Goal: Task Accomplishment & Management: Use online tool/utility

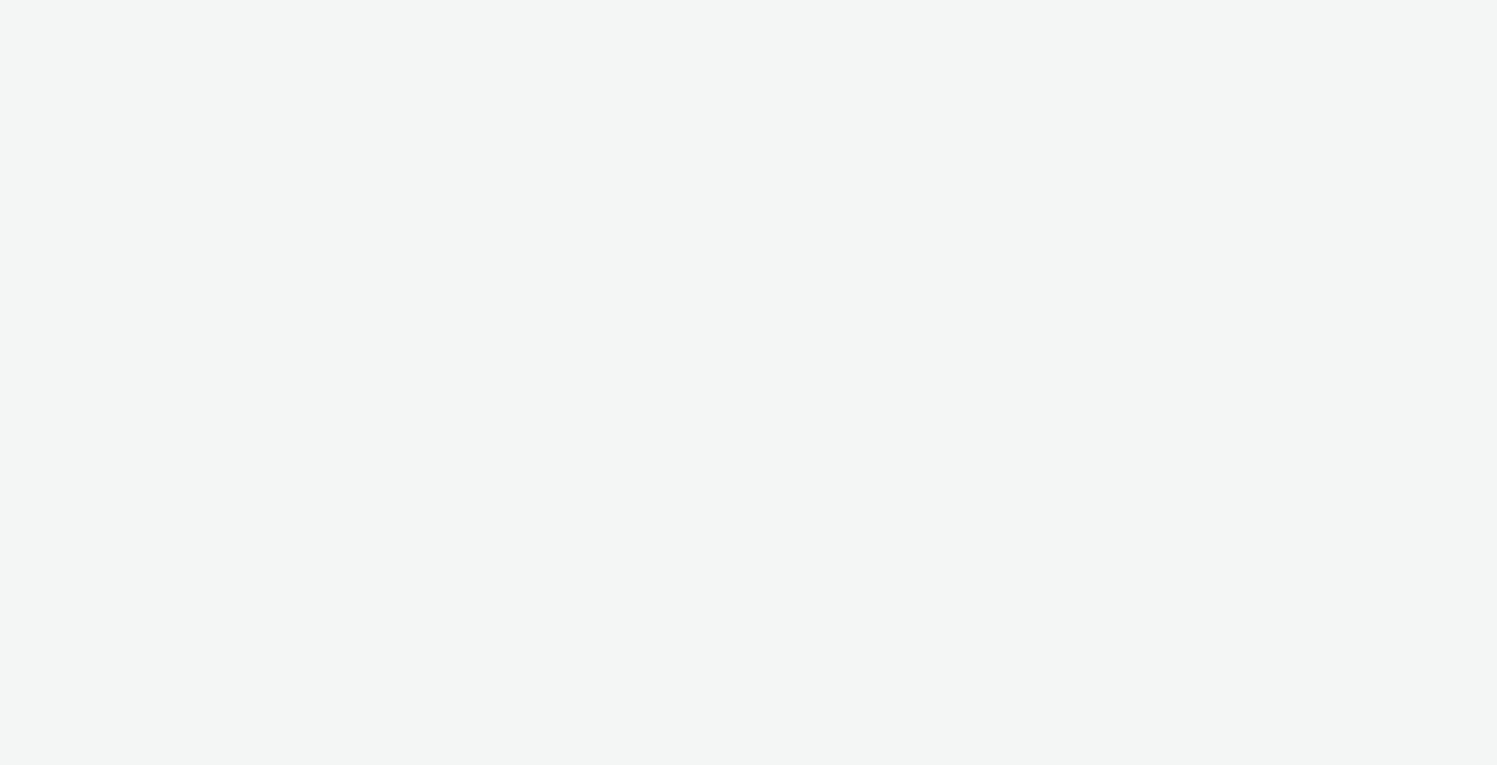
select select "491a0746-e20e-4106-832b-22d0456ef05d"
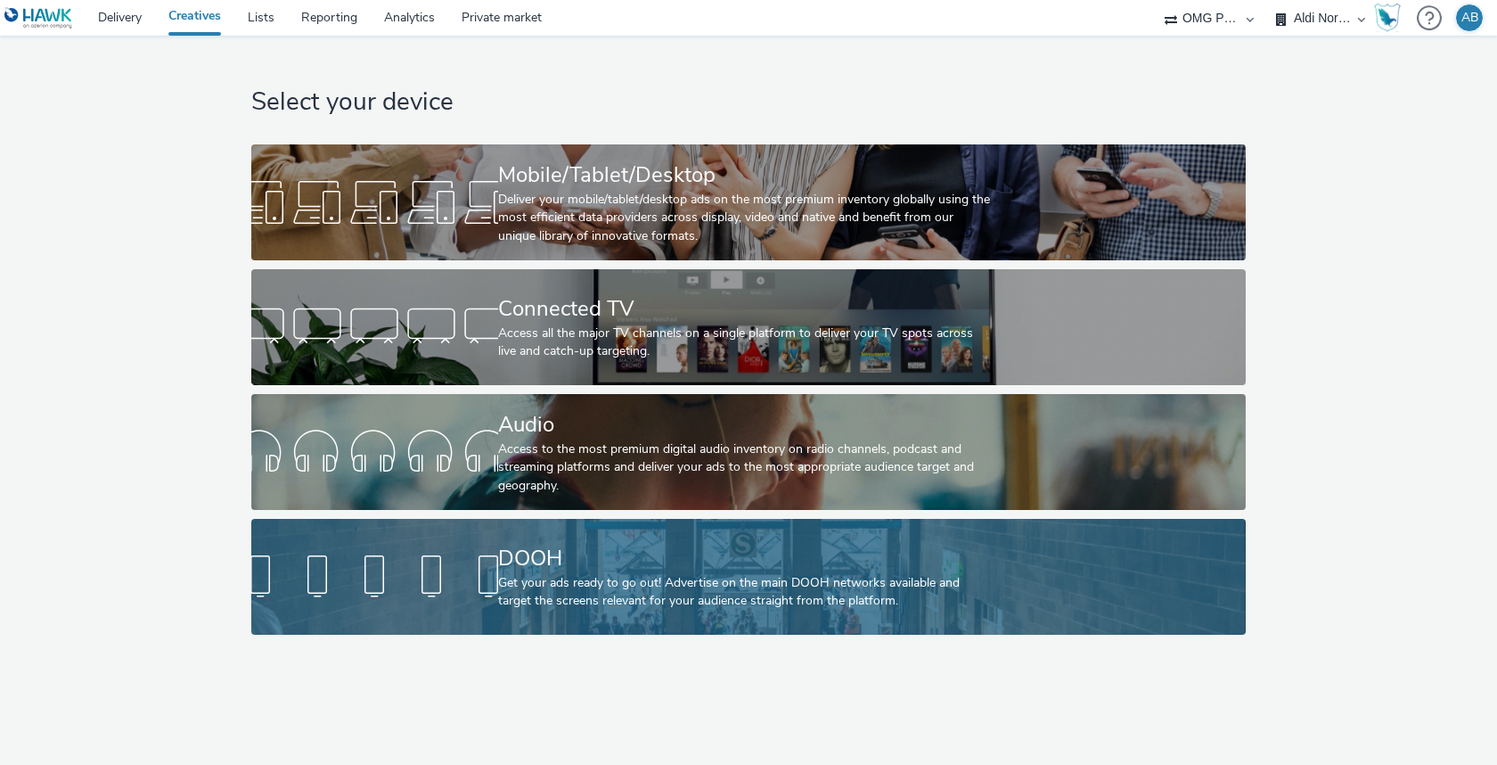
click at [651, 594] on div "Get your ads ready to go out! Advertise on the main DOOH networks available and…" at bounding box center [745, 592] width 494 height 37
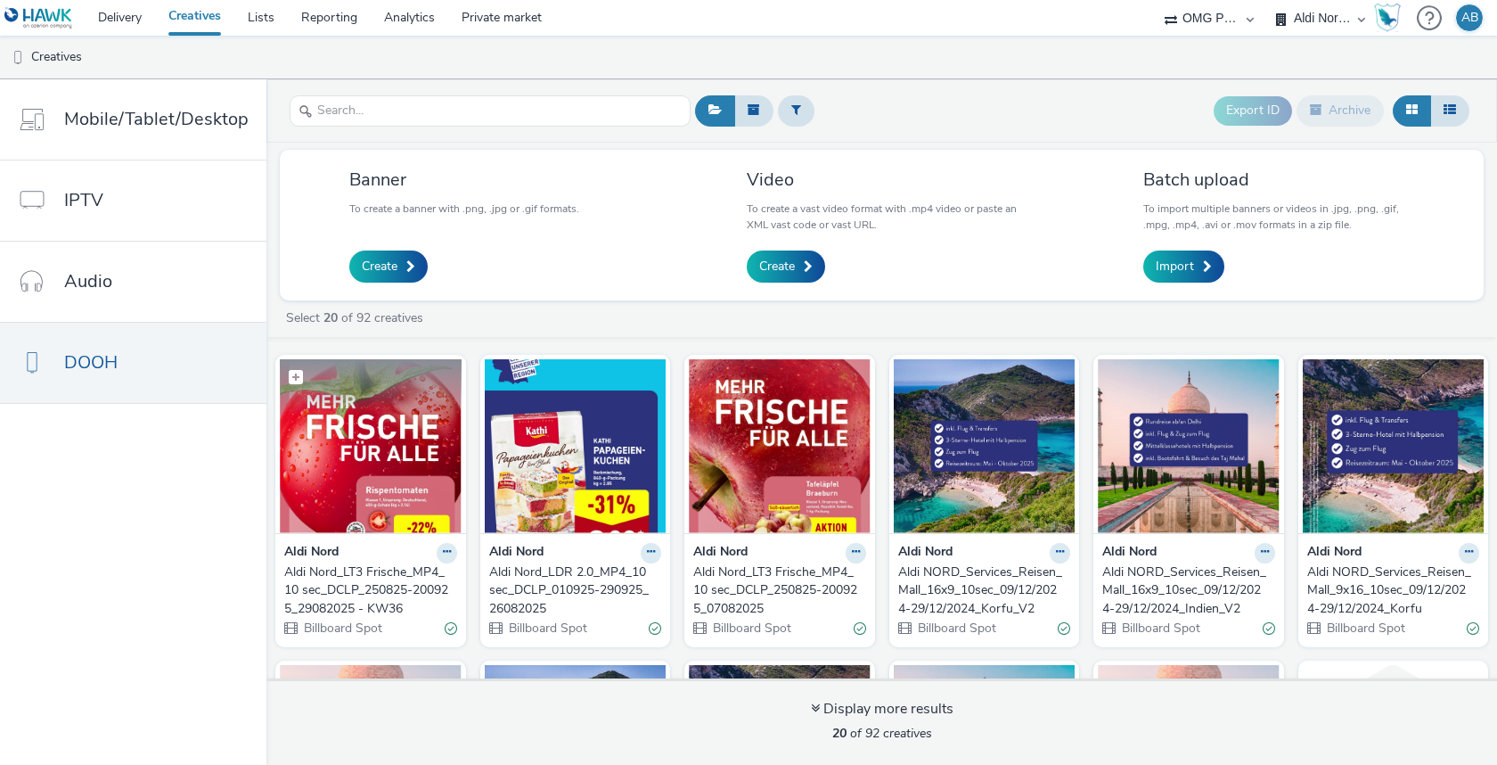
click at [393, 461] on img at bounding box center [371, 446] width 182 height 174
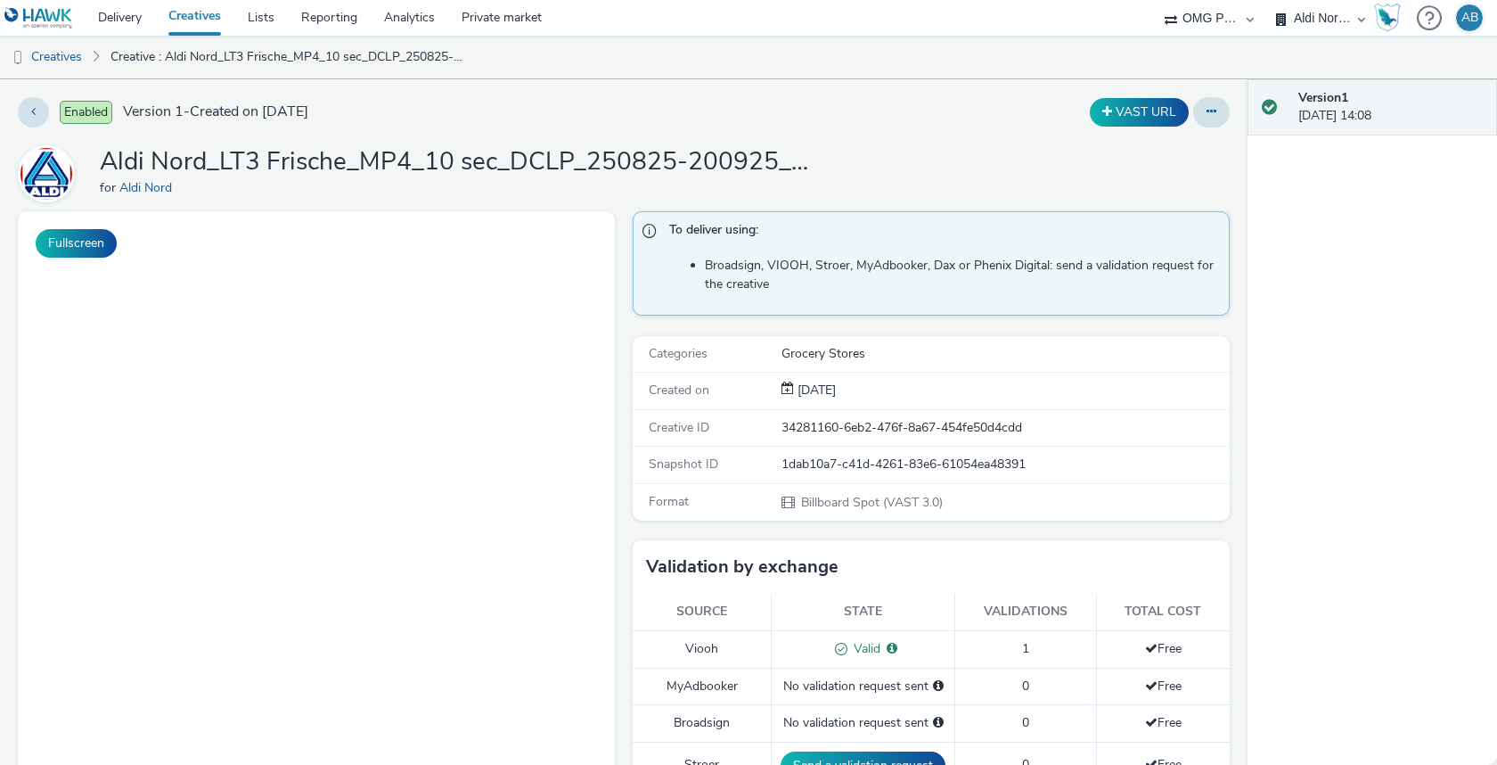
click at [406, 148] on h1 "Aldi Nord_LT3 Frische_MP4_10 sec_DCLP_250825-200925_29082025 - KW36" at bounding box center [456, 162] width 713 height 34
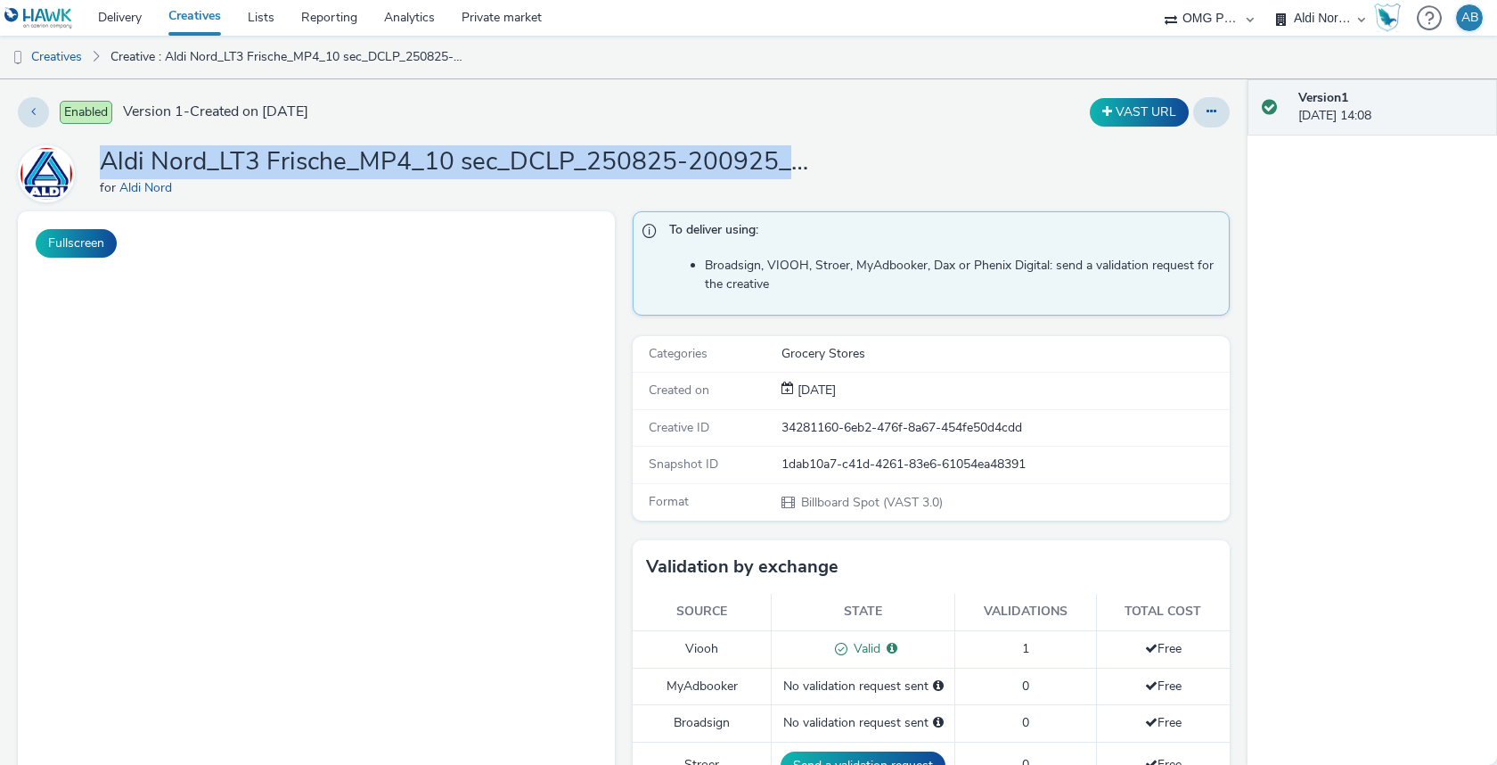
click at [406, 148] on h1 "Aldi Nord_LT3 Frische_MP4_10 sec_DCLP_250825-200925_29082025 - KW36" at bounding box center [456, 162] width 713 height 34
copy h1 "Aldi Nord_LT3 Frische_MP4_10 sec_DCLP_250825-200925_29082025 - KW36"
